Goal: Task Accomplishment & Management: Manage account settings

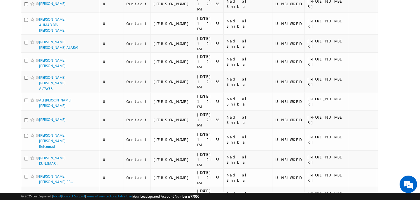
scroll to position [760, 0]
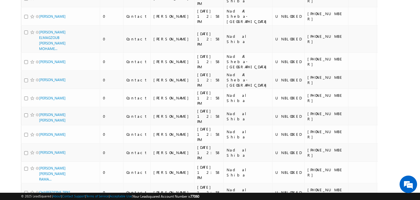
scroll to position [0, 0]
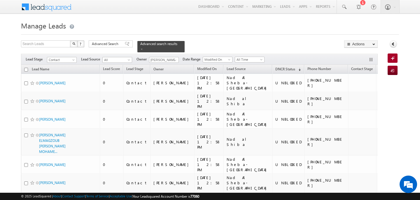
click at [27, 68] on input "checkbox" at bounding box center [26, 70] width 4 height 4
checkbox input "true"
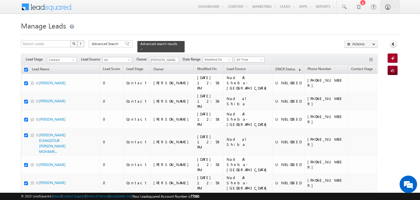
checkbox input "true"
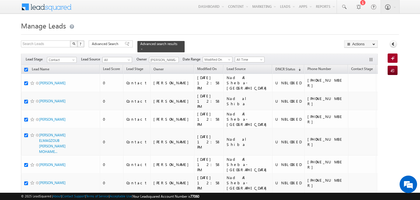
checkbox input "true"
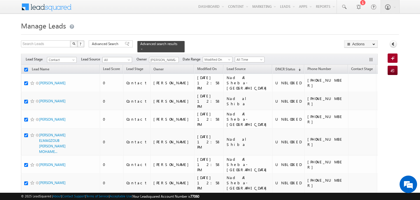
checkbox input "true"
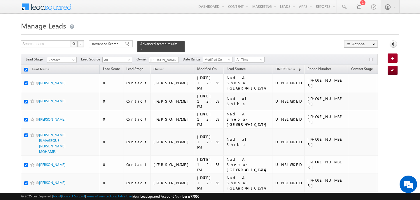
checkbox input "true"
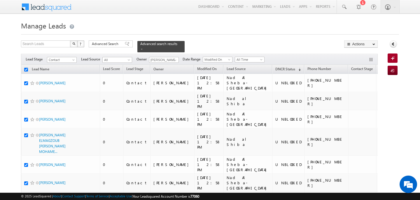
checkbox input "true"
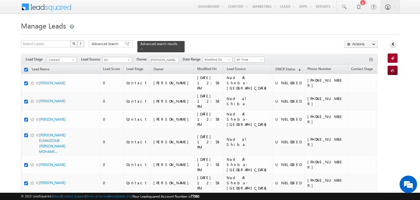
checkbox input "true"
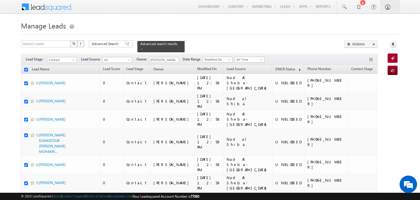
checkbox input "true"
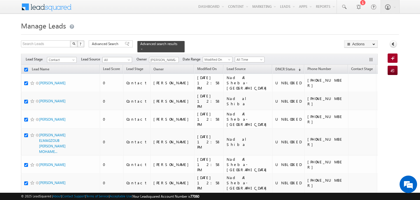
checkbox input "true"
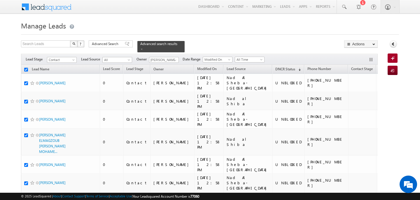
checkbox input "true"
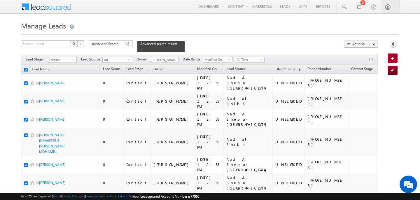
checkbox input "true"
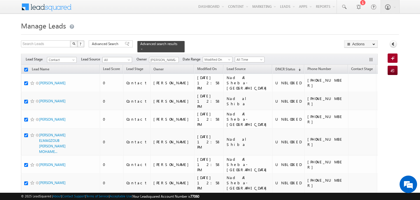
checkbox input "true"
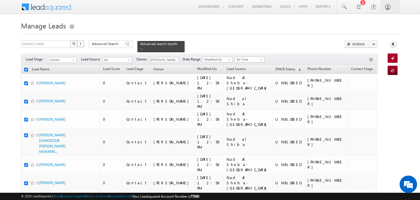
checkbox input "true"
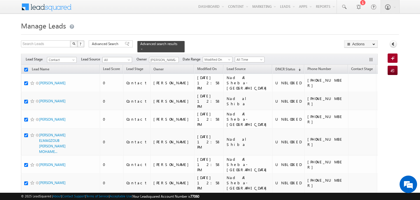
checkbox input "true"
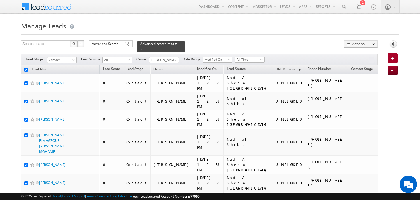
checkbox input "true"
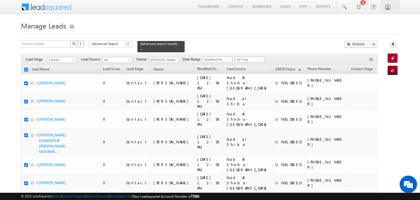
checkbox input "true"
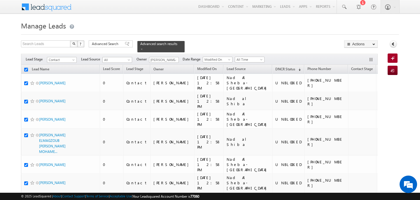
checkbox input "true"
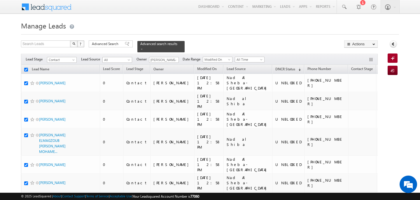
checkbox input "true"
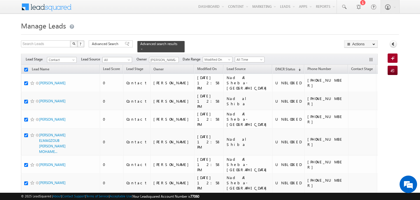
checkbox input "true"
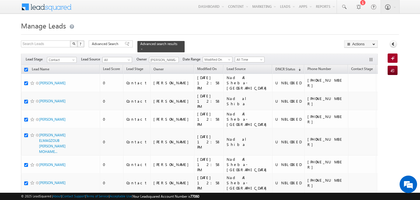
checkbox input "true"
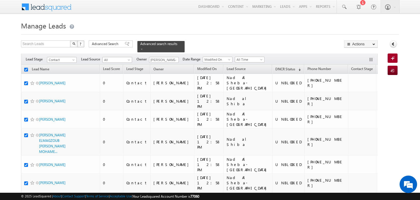
checkbox input "true"
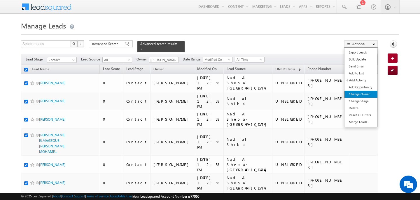
click at [362, 92] on link "Change Owner" at bounding box center [360, 94] width 33 height 7
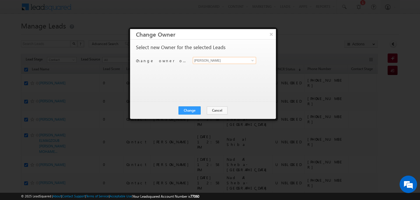
click at [212, 61] on input "[PERSON_NAME]" at bounding box center [224, 60] width 63 height 7
click at [211, 73] on span "[PERSON_NAME][EMAIL_ADDRESS][DOMAIN_NAME]" at bounding box center [221, 72] width 52 height 4
type input "[PERSON_NAME]"
click at [191, 114] on button "Change" at bounding box center [189, 111] width 22 height 8
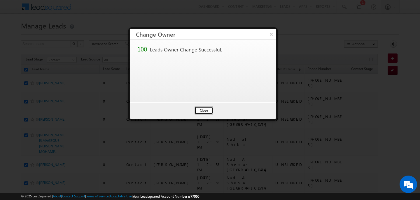
click at [209, 110] on button "Close" at bounding box center [203, 111] width 19 height 8
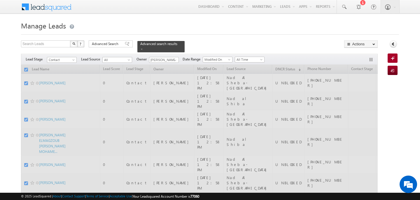
checkbox input "false"
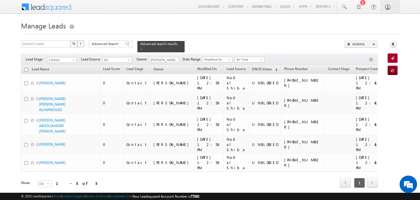
click at [167, 58] on input "[PERSON_NAME]" at bounding box center [164, 60] width 30 height 6
click at [164, 64] on link "[PERSON_NAME] [EMAIL_ADDRESS][PERSON_NAME][DOMAIN_NAME]" at bounding box center [178, 68] width 58 height 11
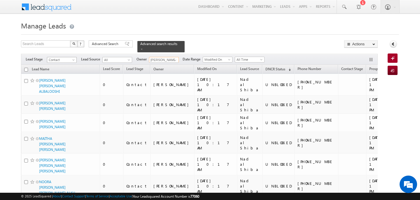
type input "[PERSON_NAME]"
click at [65, 57] on span "Contact" at bounding box center [61, 59] width 28 height 5
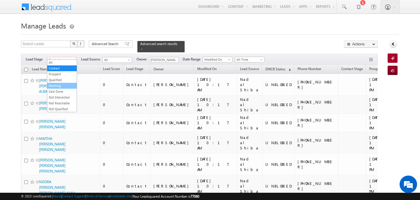
click at [65, 85] on link "Meeting" at bounding box center [61, 85] width 29 height 5
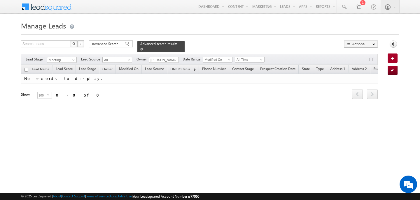
click at [143, 48] on span at bounding box center [141, 49] width 3 height 3
